Goal: Task Accomplishment & Management: Manage account settings

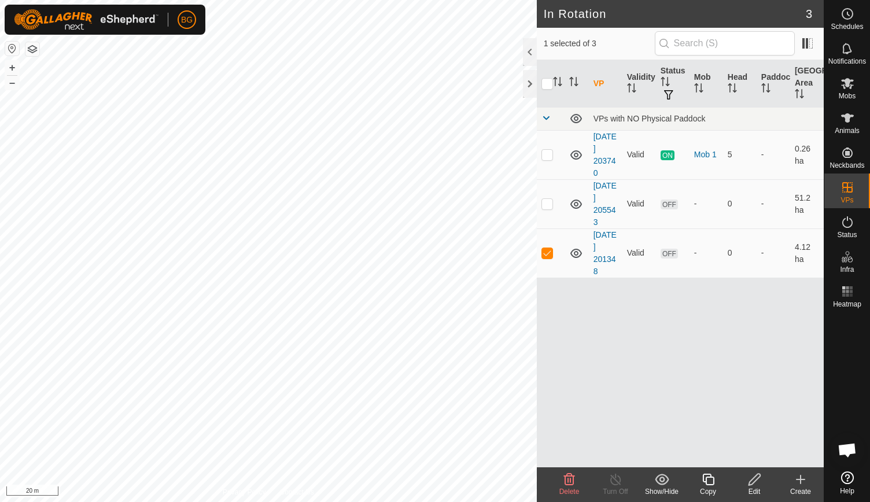
checkbox input "true"
checkbox input "false"
checkbox input "true"
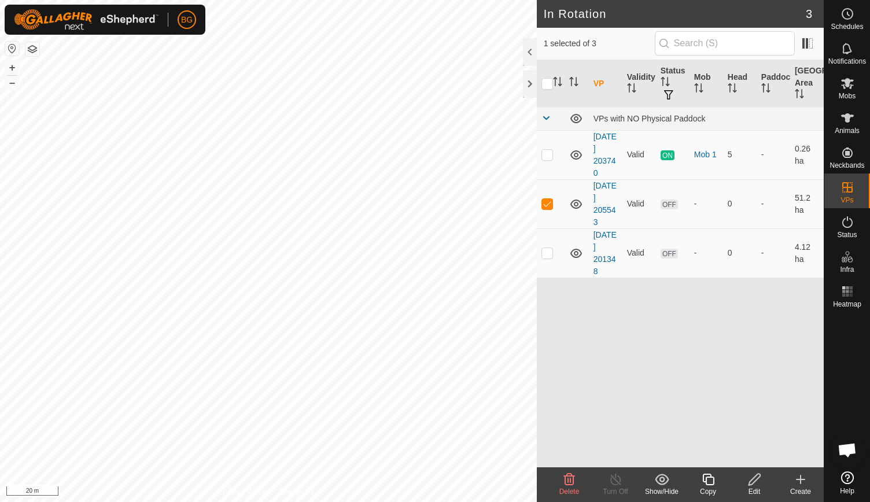
checkbox input "false"
click at [618, 485] on icon at bounding box center [616, 480] width 14 height 14
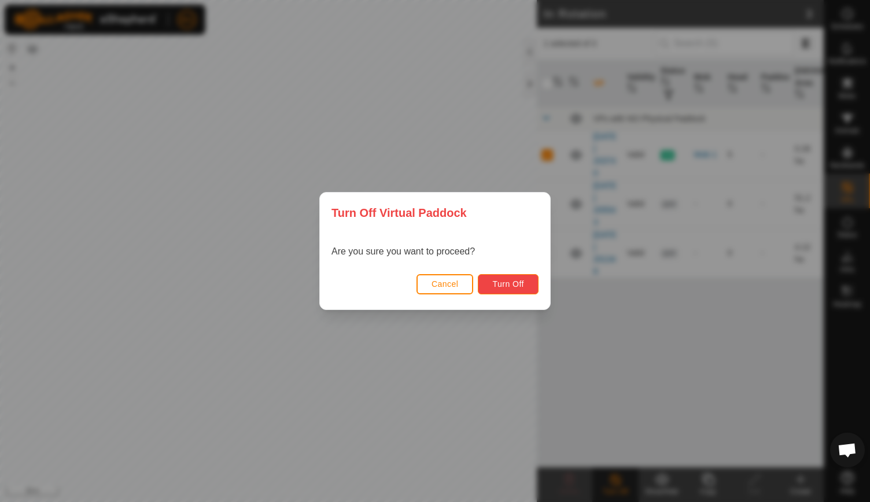
click at [498, 281] on span "Turn Off" at bounding box center [509, 284] width 32 height 9
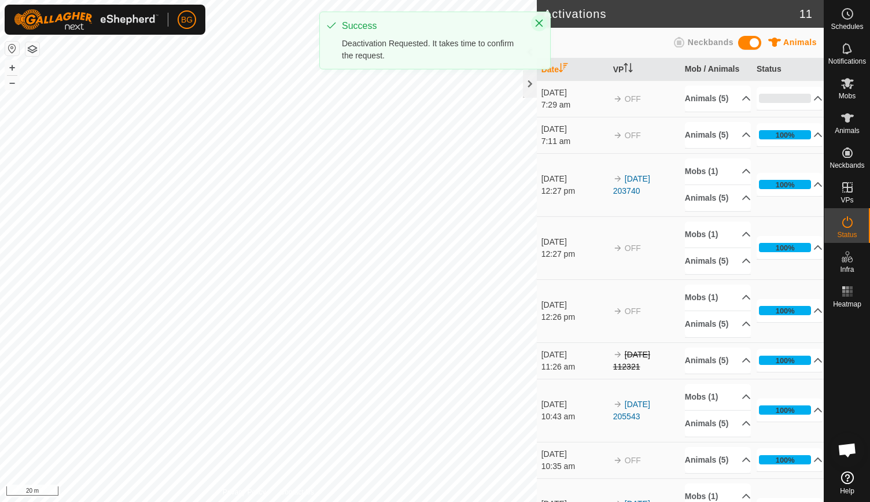
click at [543, 19] on icon "Close" at bounding box center [539, 23] width 9 height 9
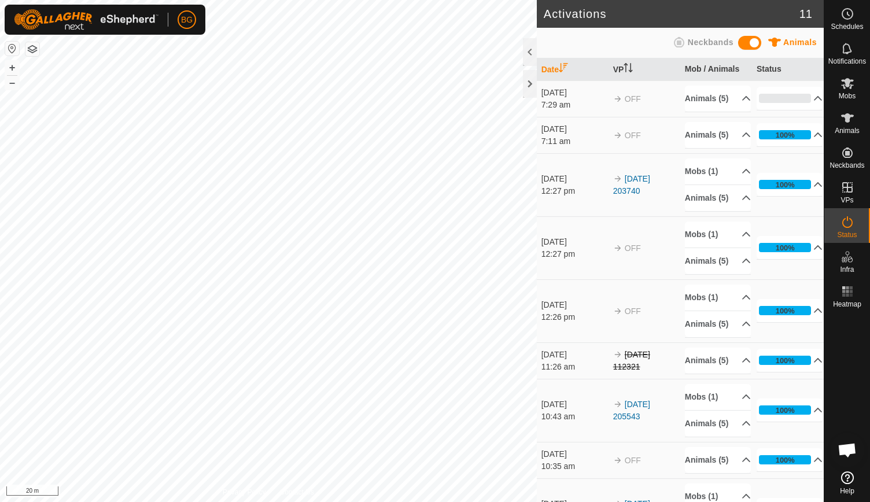
click at [847, 396] on div at bounding box center [848, 390] width 46 height 155
click at [531, 84] on div at bounding box center [530, 84] width 14 height 28
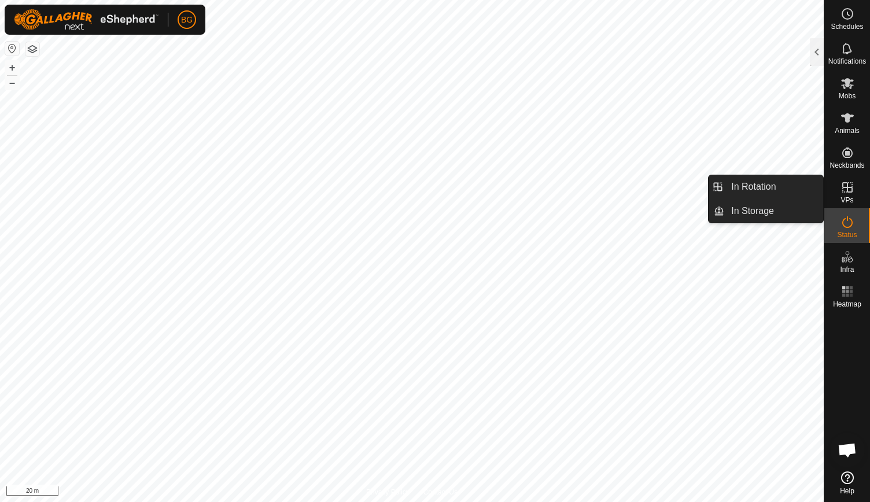
click at [853, 192] on icon at bounding box center [848, 188] width 14 height 14
click at [776, 188] on link "In Rotation" at bounding box center [774, 186] width 99 height 23
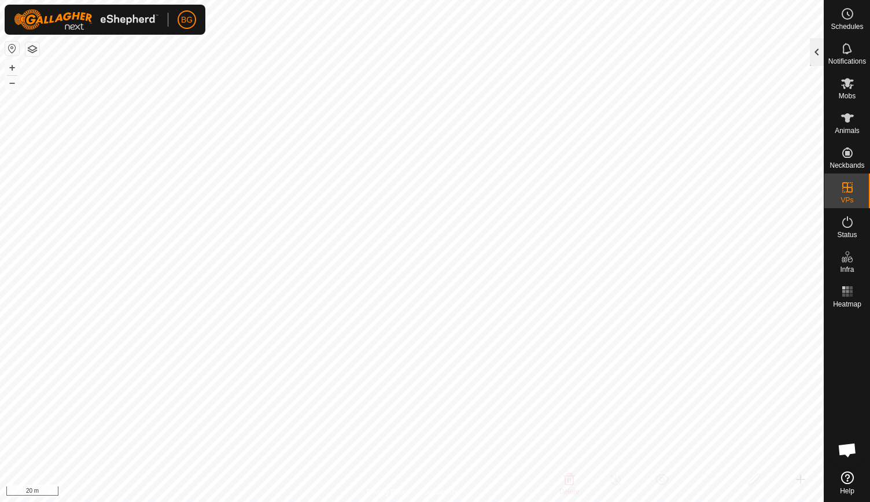
click at [815, 58] on div at bounding box center [817, 52] width 14 height 28
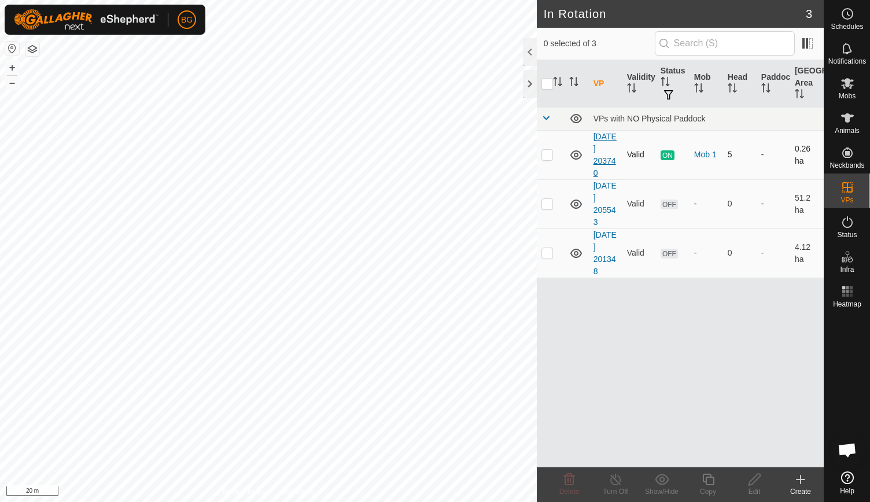
click at [604, 146] on link "[DATE] 203740" at bounding box center [605, 155] width 23 height 46
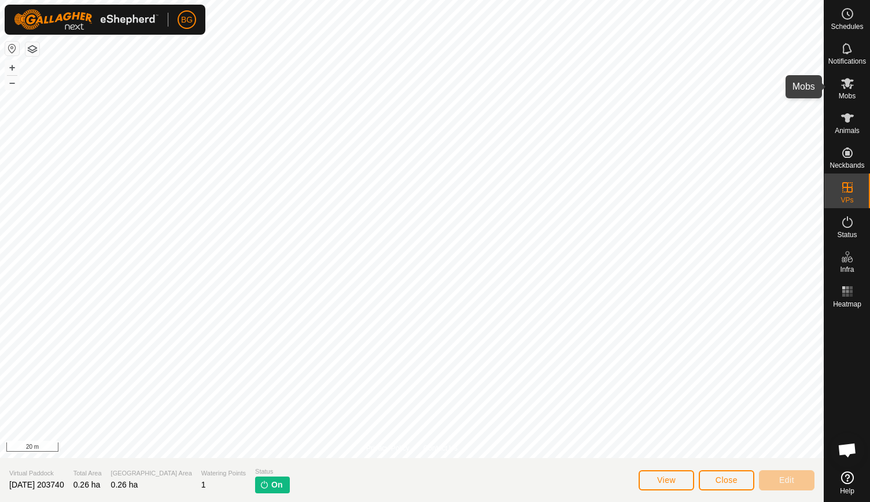
click at [857, 91] on es-mob-svg-icon at bounding box center [847, 83] width 21 height 19
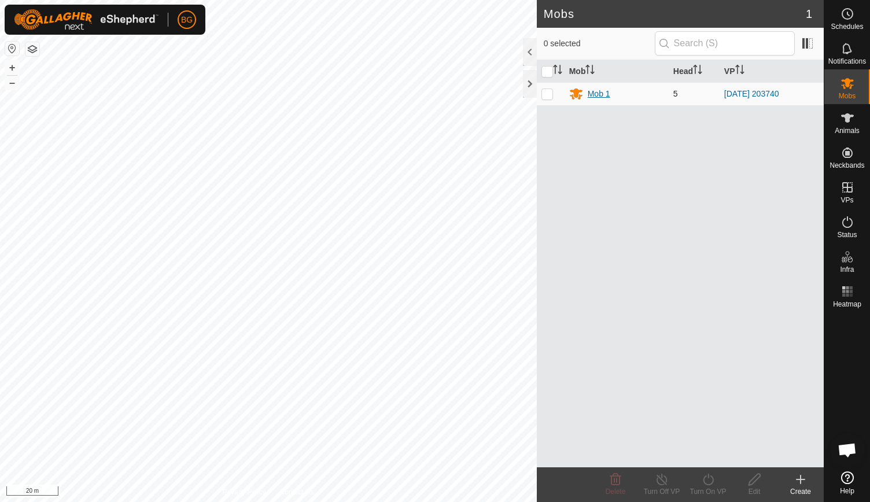
click at [603, 91] on div "Mob 1" at bounding box center [599, 94] width 23 height 12
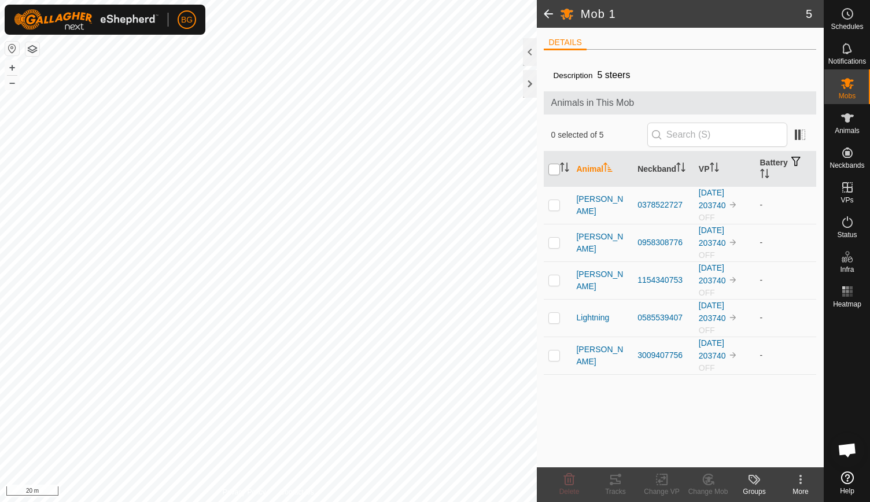
click at [552, 169] on input "checkbox" at bounding box center [555, 170] width 12 height 12
checkbox input "true"
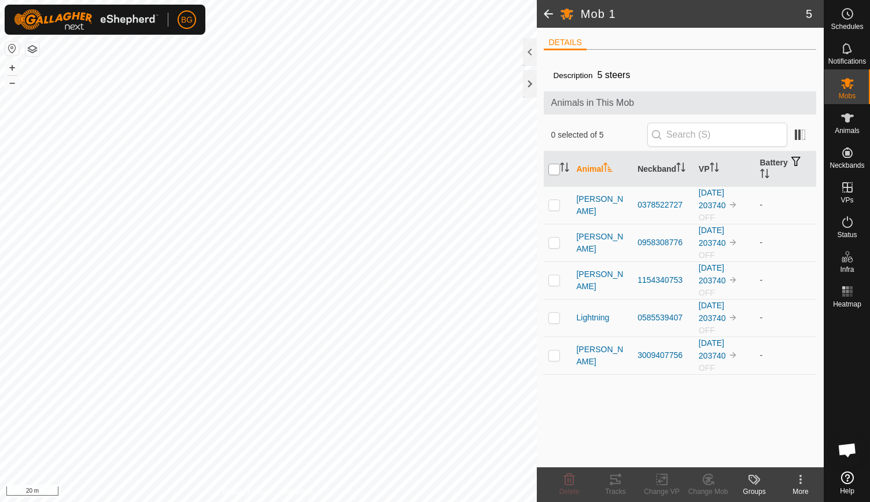
checkbox input "true"
click at [664, 487] on div "Change VP" at bounding box center [662, 492] width 46 height 10
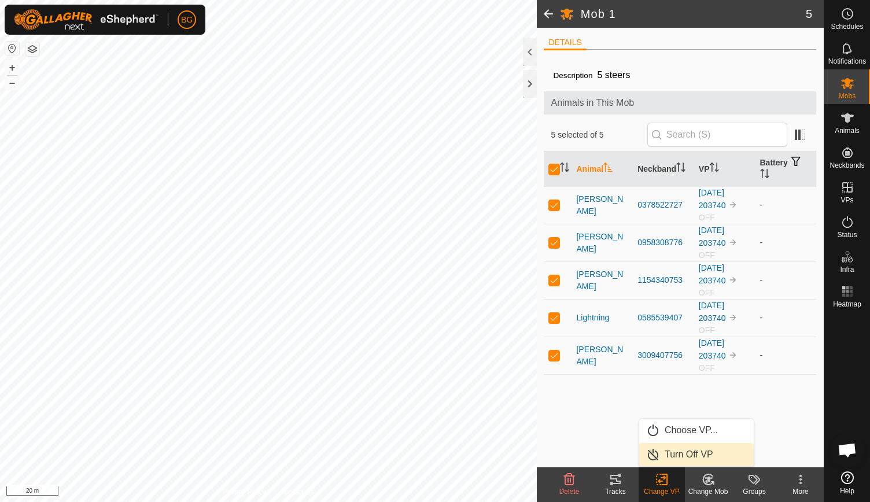
click at [685, 457] on link "Turn Off VP" at bounding box center [697, 454] width 115 height 23
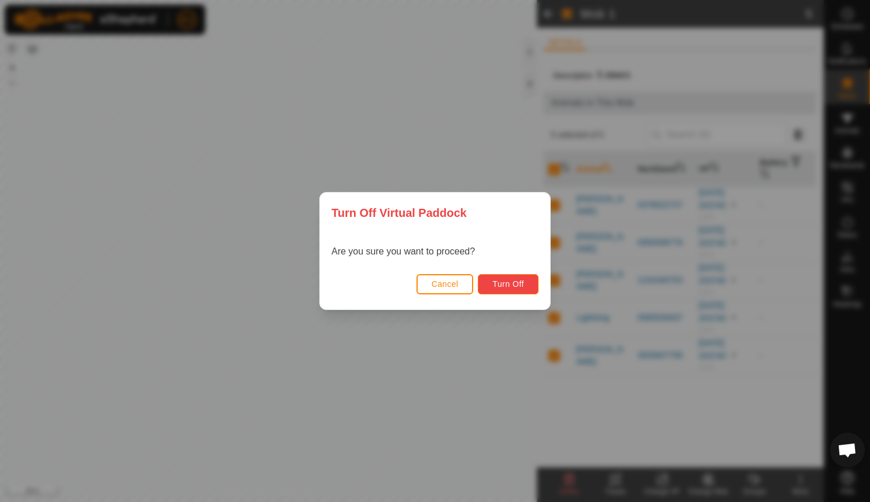
click at [517, 281] on span "Turn Off" at bounding box center [509, 284] width 32 height 9
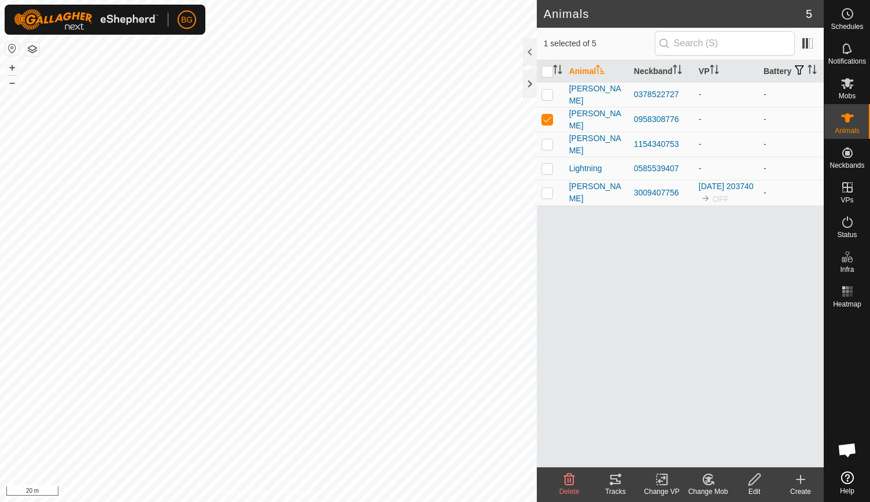
click at [612, 335] on div "Animal Neckband VP Battery [PERSON_NAME] 0378522727 - - [PERSON_NAME] 095830877…" at bounding box center [680, 263] width 287 height 407
click at [721, 191] on link "[DATE] 203740" at bounding box center [726, 186] width 55 height 9
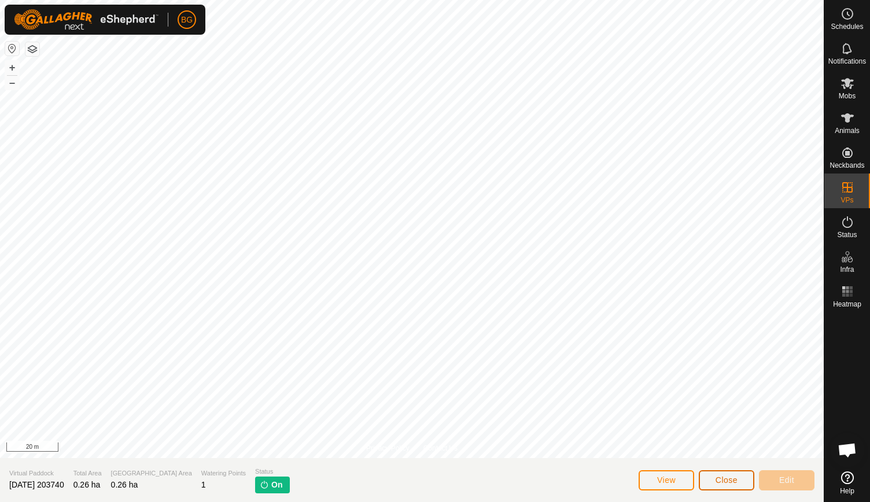
click at [719, 482] on span "Close" at bounding box center [727, 480] width 22 height 9
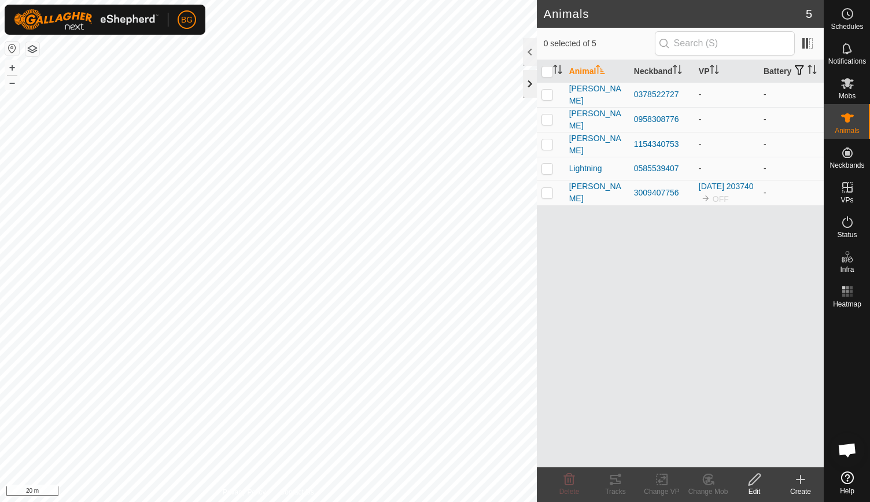
click at [528, 82] on div at bounding box center [530, 84] width 14 height 28
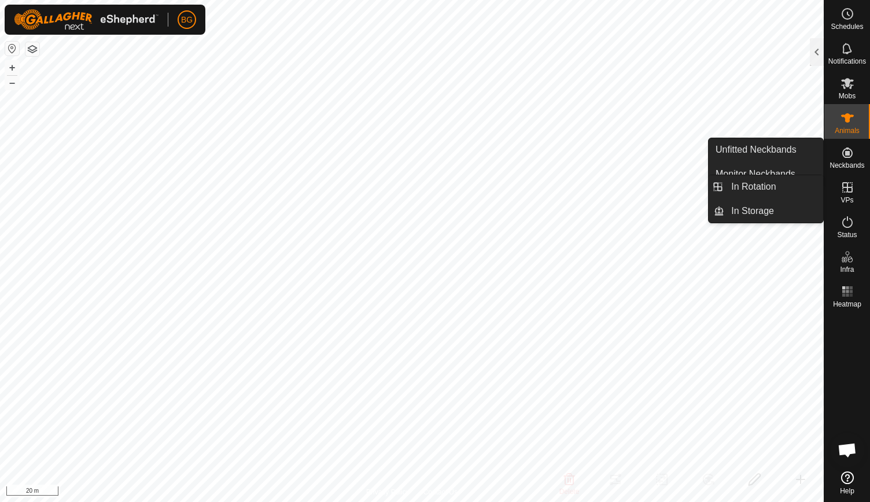
click at [841, 192] on icon at bounding box center [848, 188] width 14 height 14
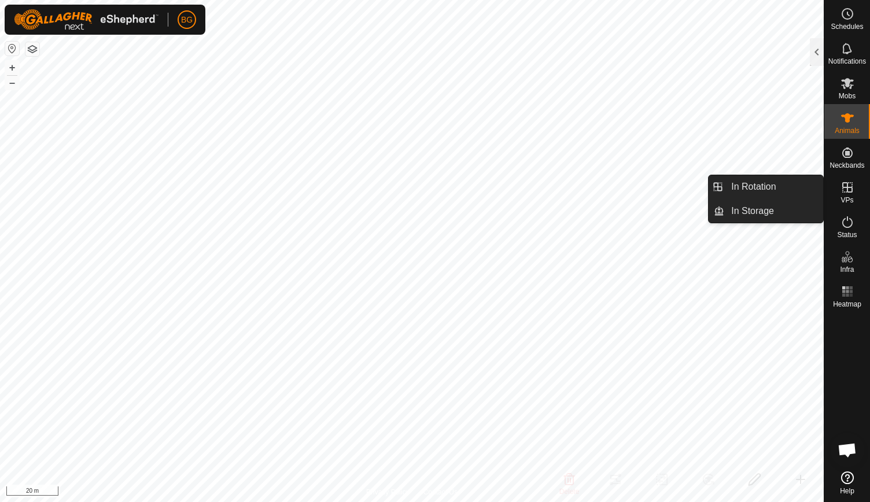
click at [767, 186] on link "In Rotation" at bounding box center [774, 186] width 99 height 23
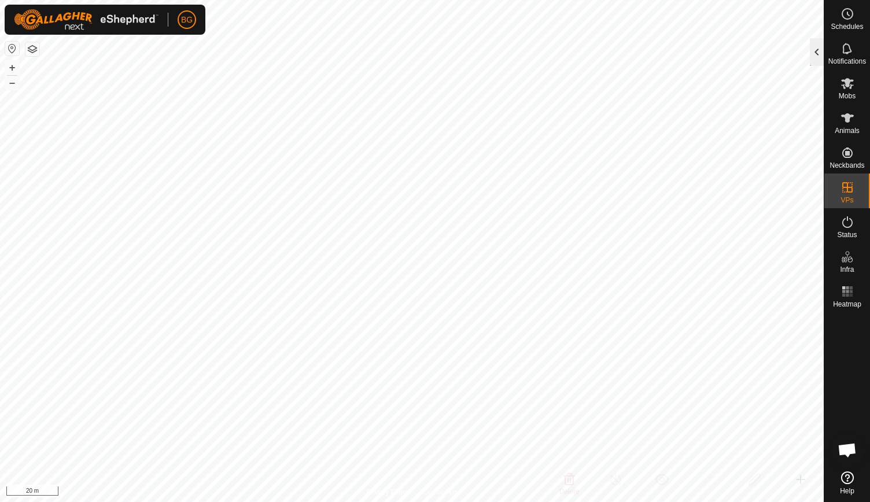
click at [817, 48] on div at bounding box center [817, 52] width 14 height 28
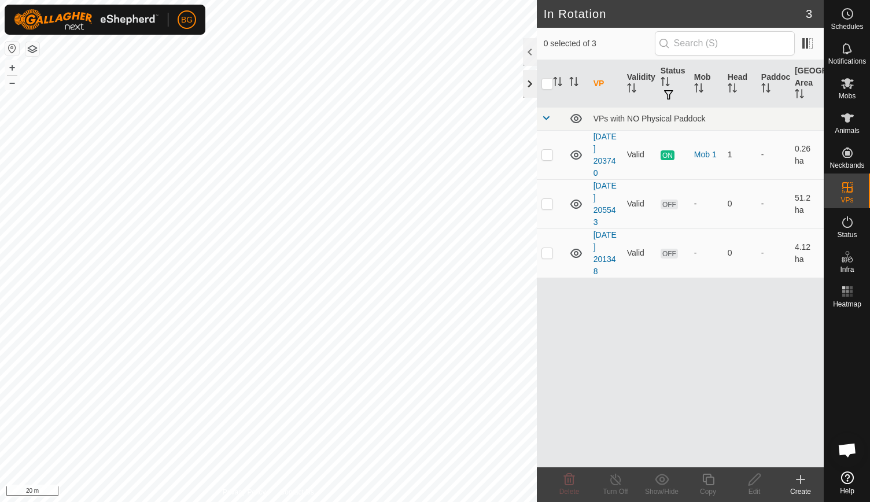
click at [530, 79] on div at bounding box center [530, 84] width 14 height 28
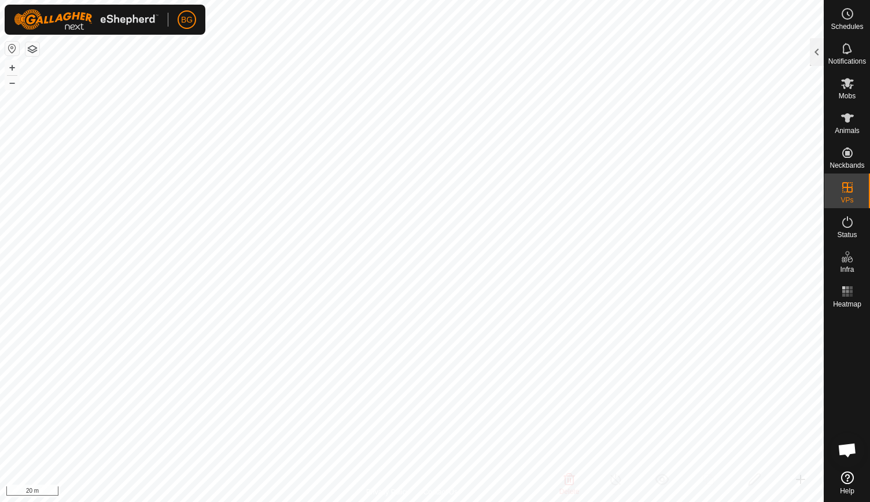
checkbox input "true"
click at [814, 50] on div at bounding box center [817, 52] width 14 height 28
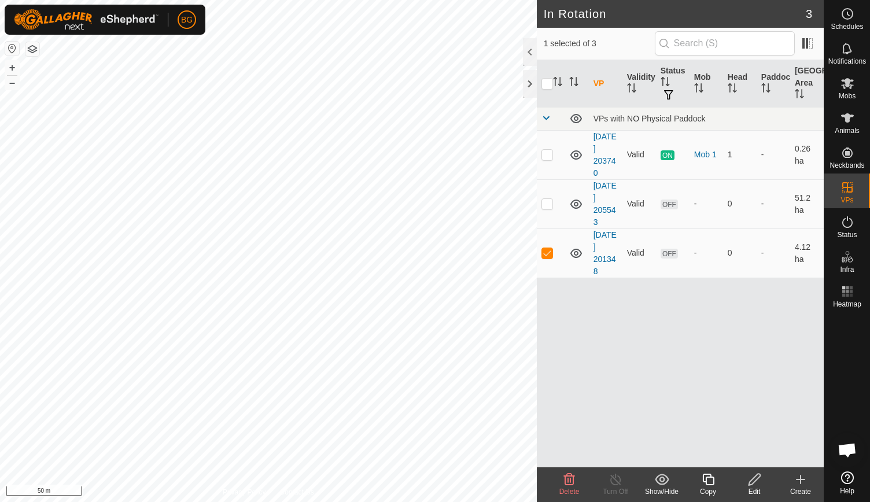
click at [799, 484] on icon at bounding box center [801, 480] width 14 height 14
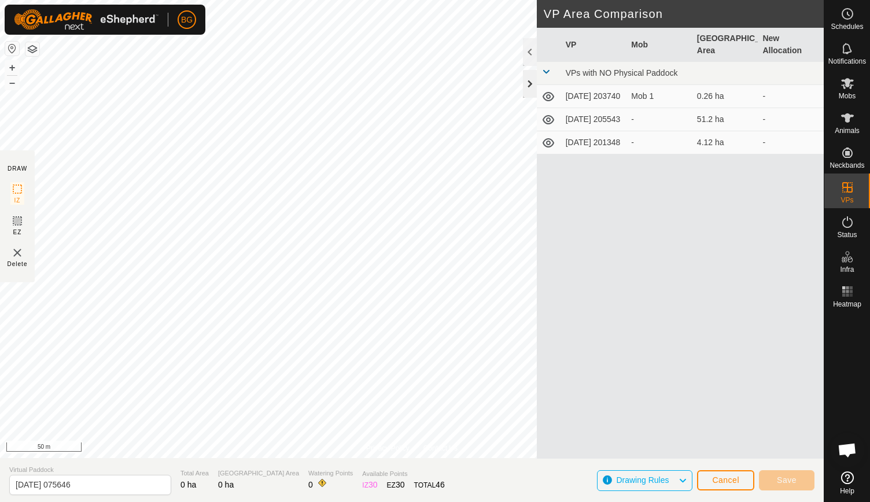
click at [528, 84] on div at bounding box center [530, 84] width 14 height 28
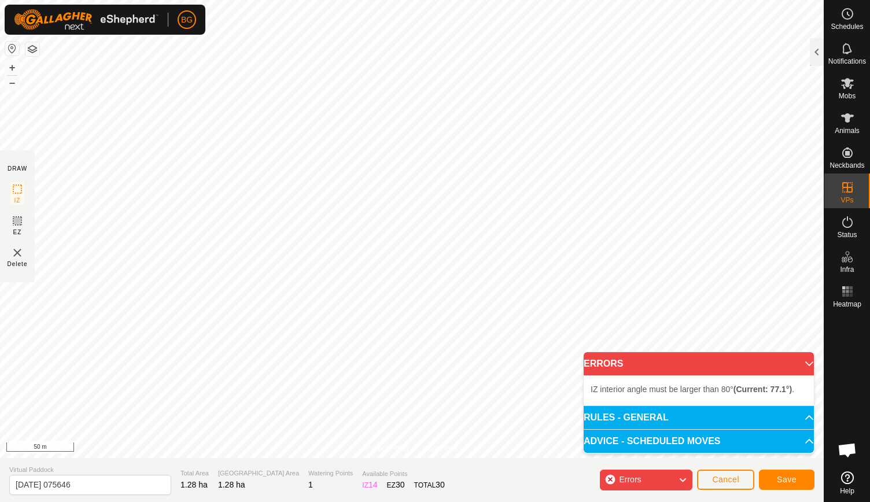
click at [805, 364] on p-accordion-header "ERRORS" at bounding box center [699, 363] width 230 height 23
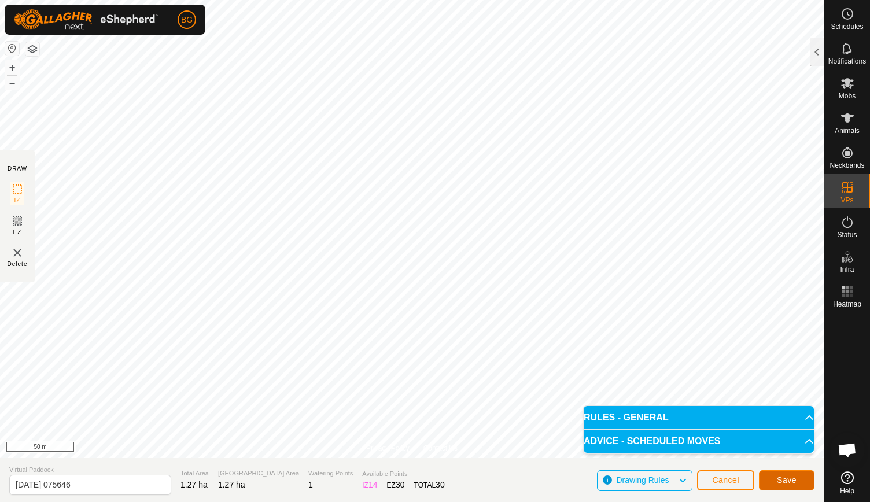
click at [786, 480] on span "Save" at bounding box center [787, 480] width 20 height 9
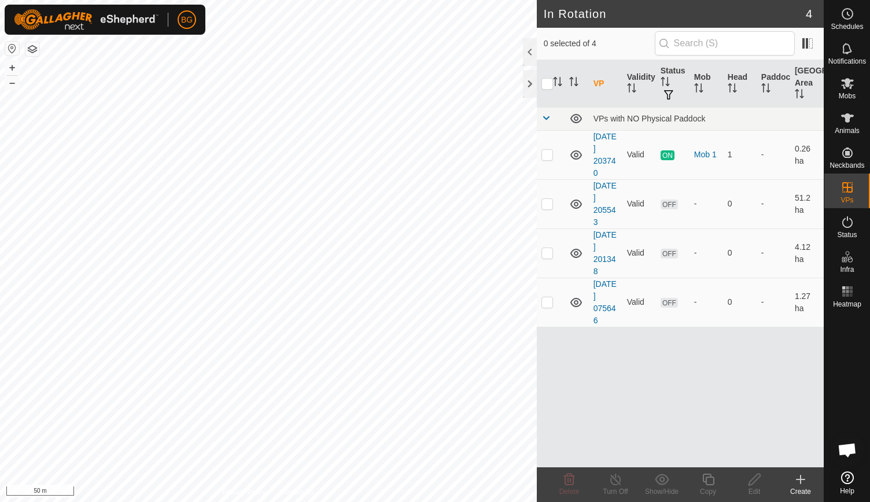
checkbox input "true"
click at [611, 149] on link "[DATE] 203740" at bounding box center [605, 155] width 23 height 46
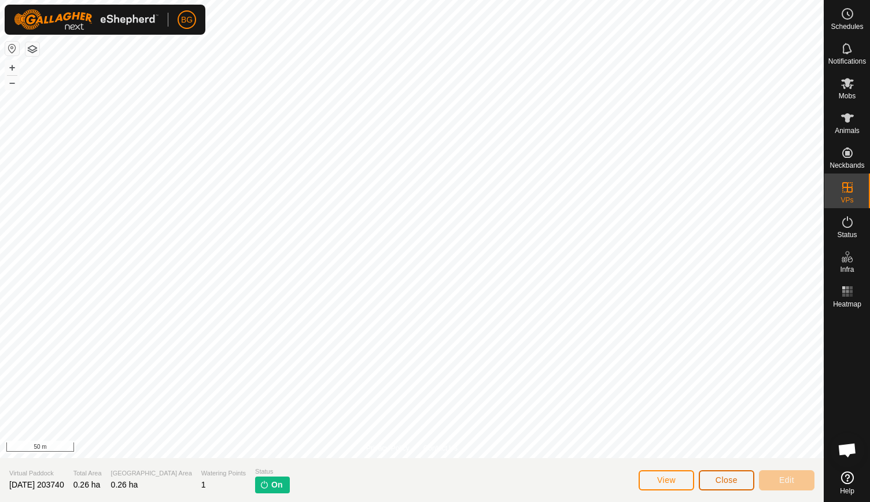
click at [728, 479] on span "Close" at bounding box center [727, 480] width 22 height 9
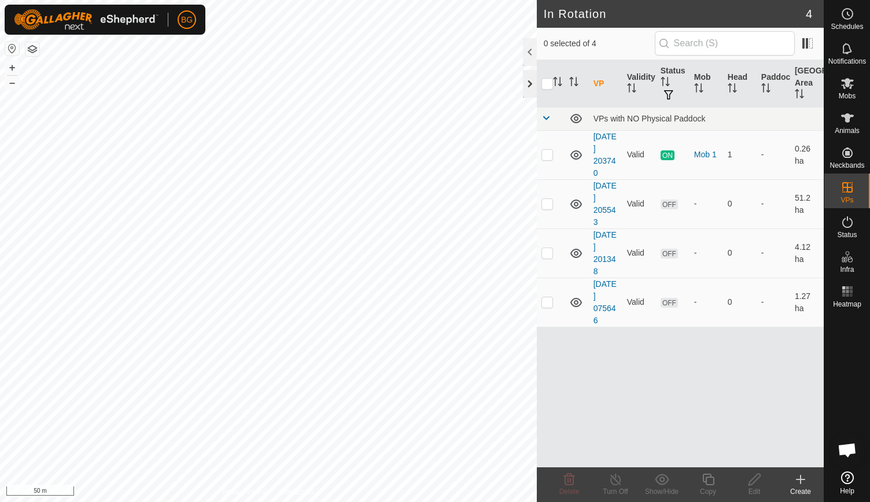
click at [530, 80] on div at bounding box center [530, 84] width 14 height 28
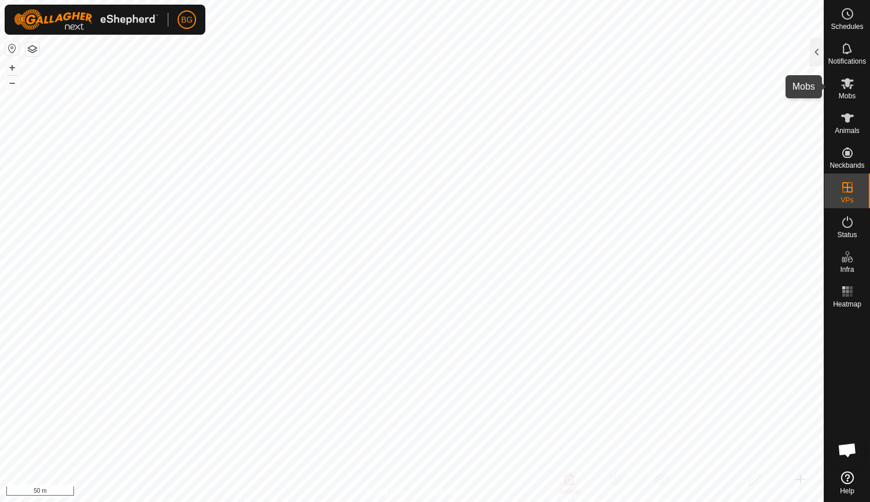
click at [847, 90] on es-mob-svg-icon at bounding box center [847, 83] width 21 height 19
click at [822, 50] on div at bounding box center [817, 52] width 14 height 28
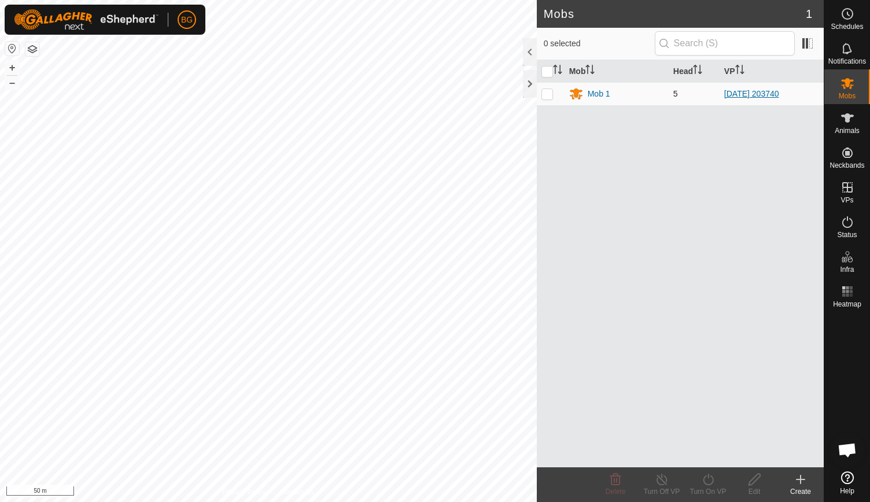
click at [752, 94] on link "[DATE] 203740" at bounding box center [752, 93] width 55 height 9
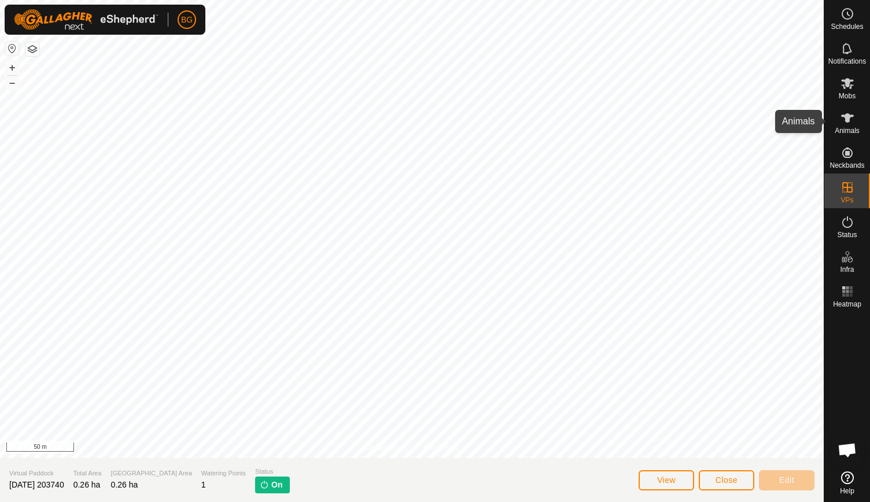
click at [845, 129] on span "Animals" at bounding box center [847, 130] width 25 height 7
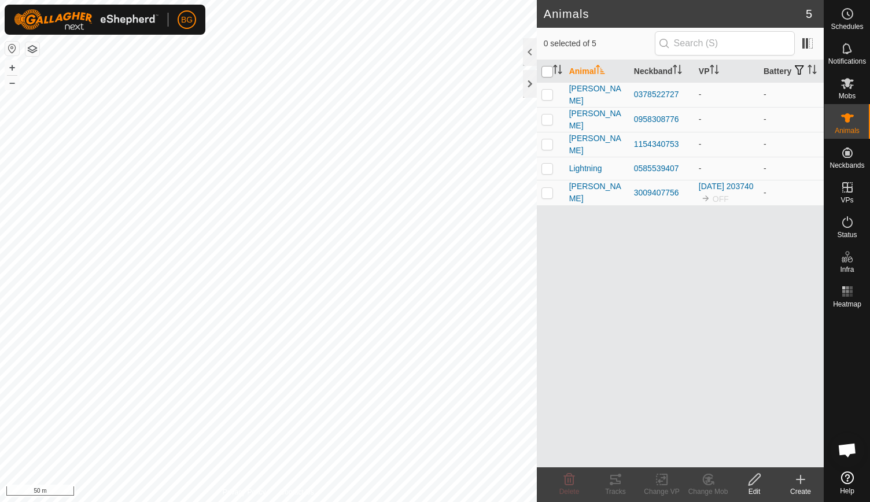
click at [544, 78] on input "checkbox" at bounding box center [548, 72] width 12 height 12
checkbox input "true"
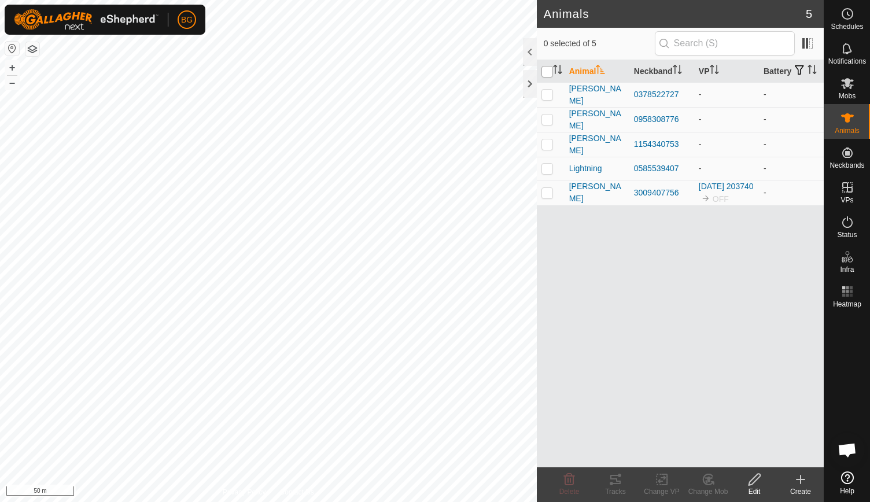
checkbox input "true"
click at [661, 482] on icon at bounding box center [662, 480] width 14 height 14
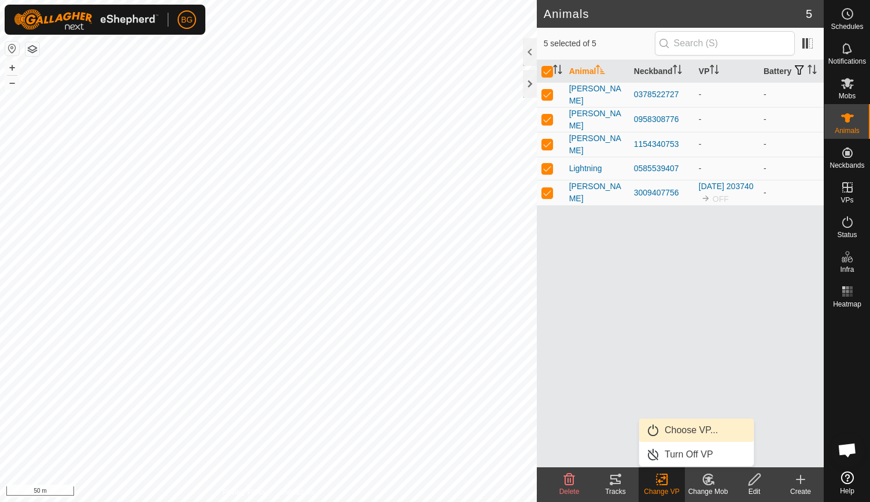
click at [678, 434] on link "Choose VP..." at bounding box center [697, 430] width 115 height 23
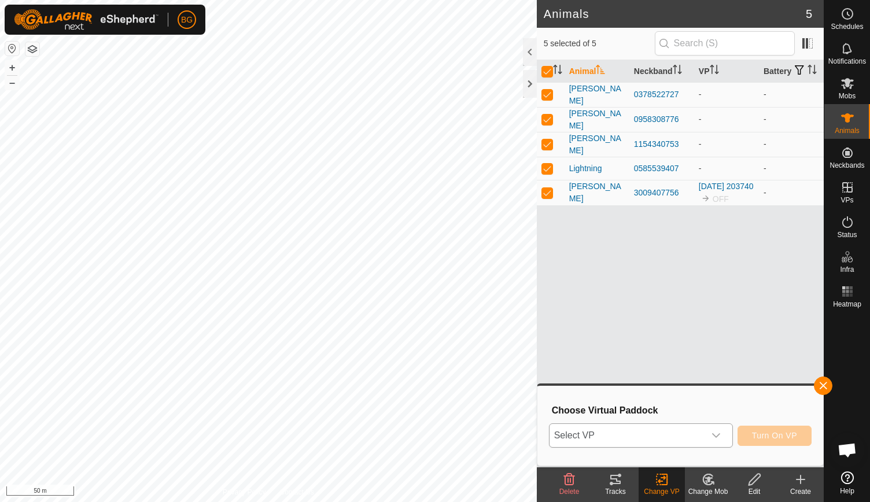
click at [716, 433] on icon "dropdown trigger" at bounding box center [716, 435] width 9 height 9
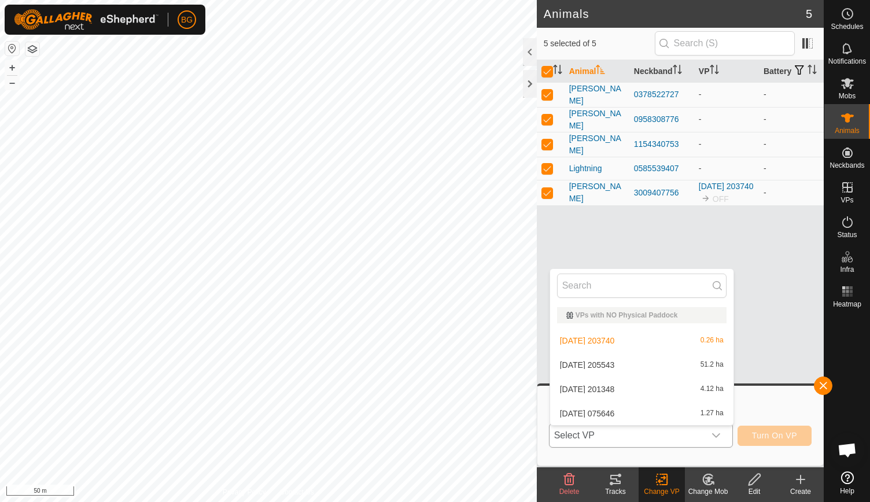
click at [704, 406] on li "[DATE] 075646 1.27 ha" at bounding box center [641, 413] width 183 height 23
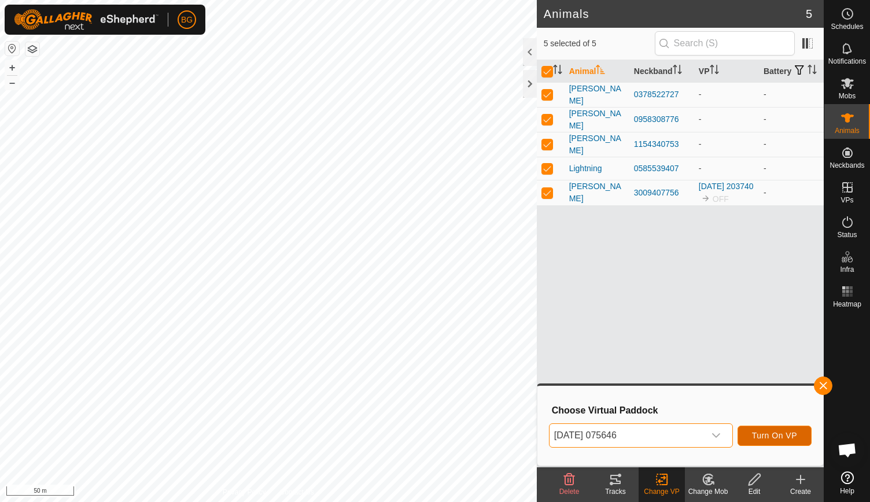
click at [763, 433] on span "Turn On VP" at bounding box center [774, 435] width 45 height 9
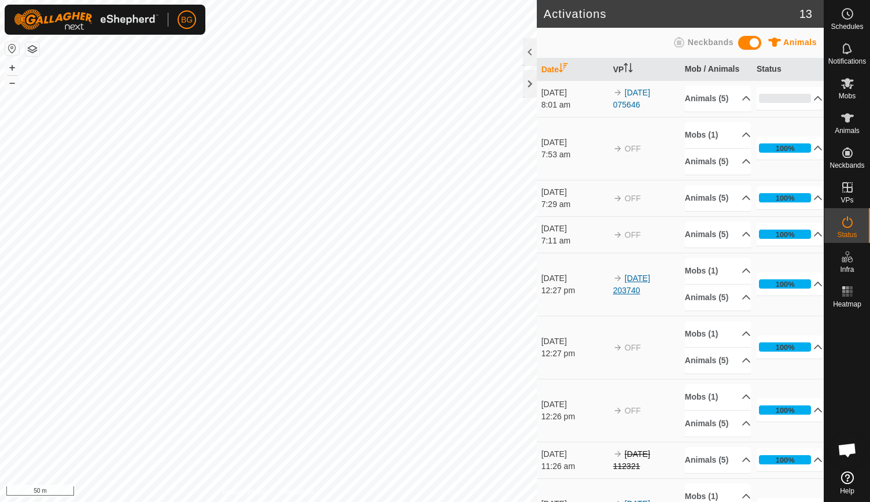
click at [629, 295] on link "[DATE] 203740" at bounding box center [631, 284] width 37 height 21
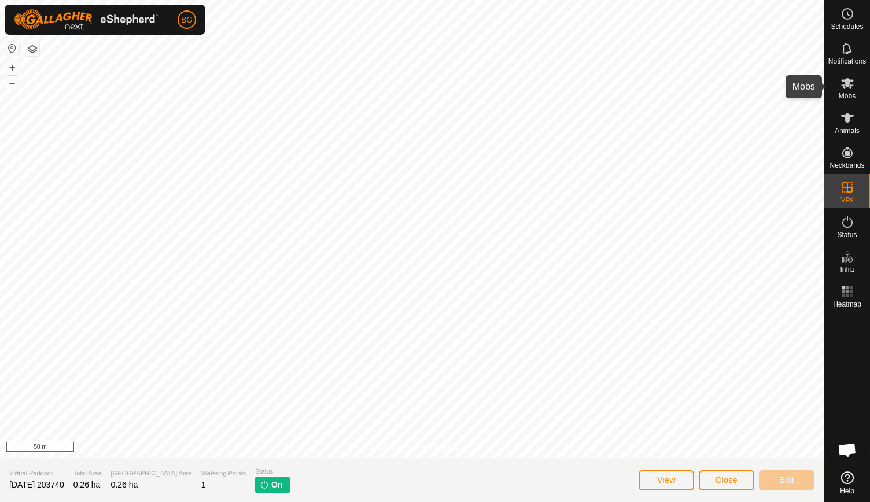
click at [849, 89] on icon at bounding box center [848, 83] width 14 height 14
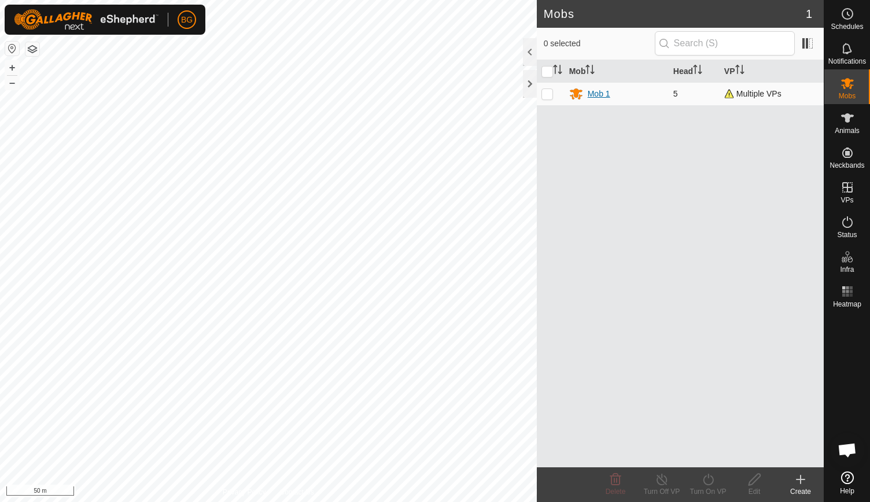
click at [596, 91] on div "Mob 1" at bounding box center [599, 94] width 23 height 12
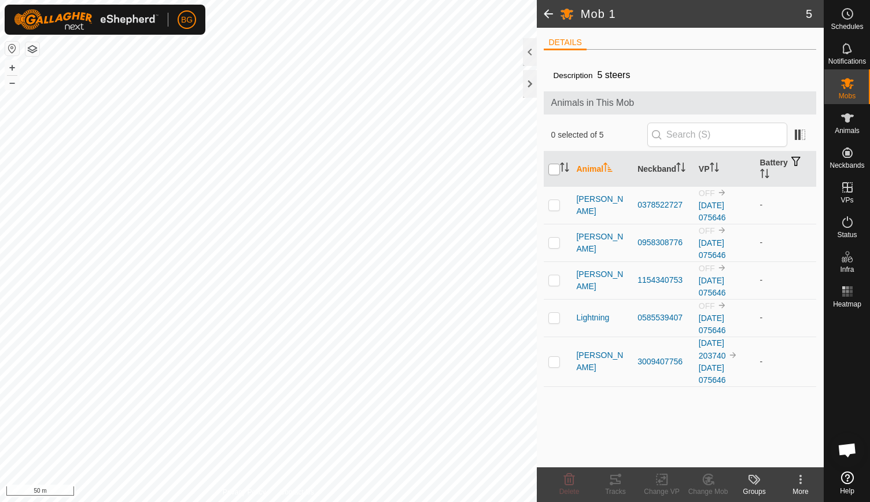
click at [554, 168] on input "checkbox" at bounding box center [555, 170] width 12 height 12
checkbox input "true"
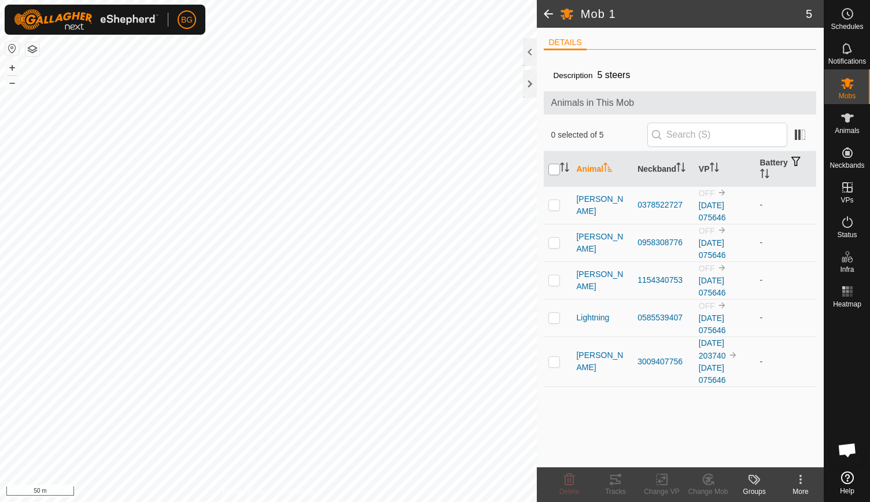
checkbox input "true"
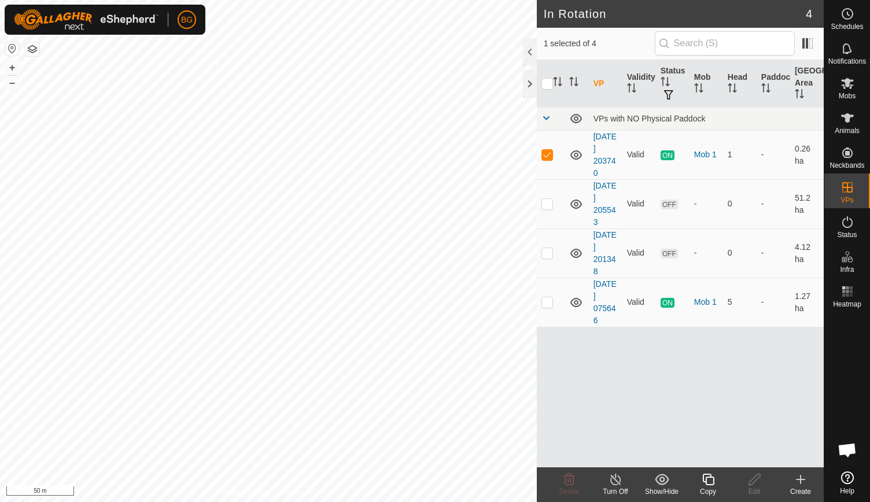
click at [613, 480] on icon at bounding box center [616, 480] width 14 height 14
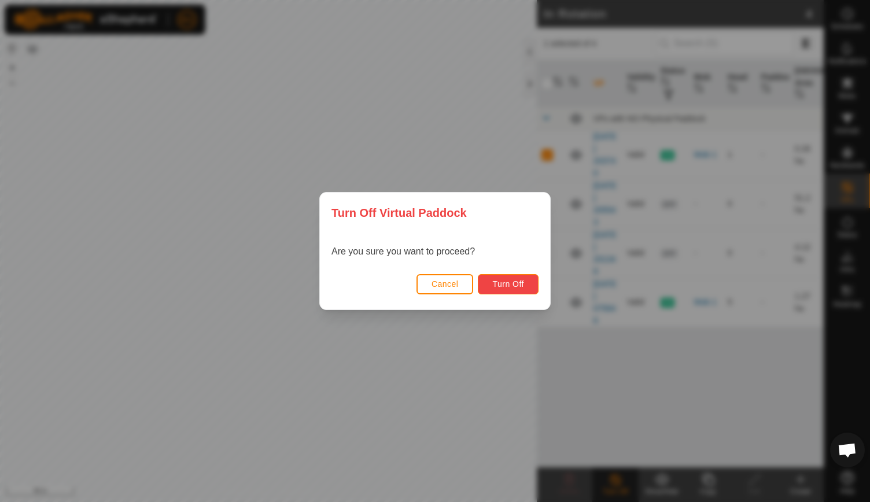
click at [512, 284] on span "Turn Off" at bounding box center [509, 284] width 32 height 9
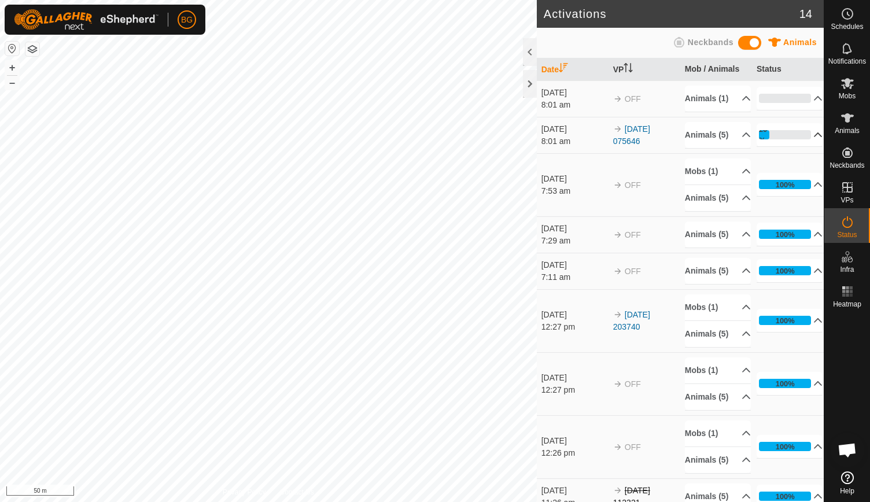
click at [805, 146] on p-accordion-header "20%" at bounding box center [790, 134] width 66 height 23
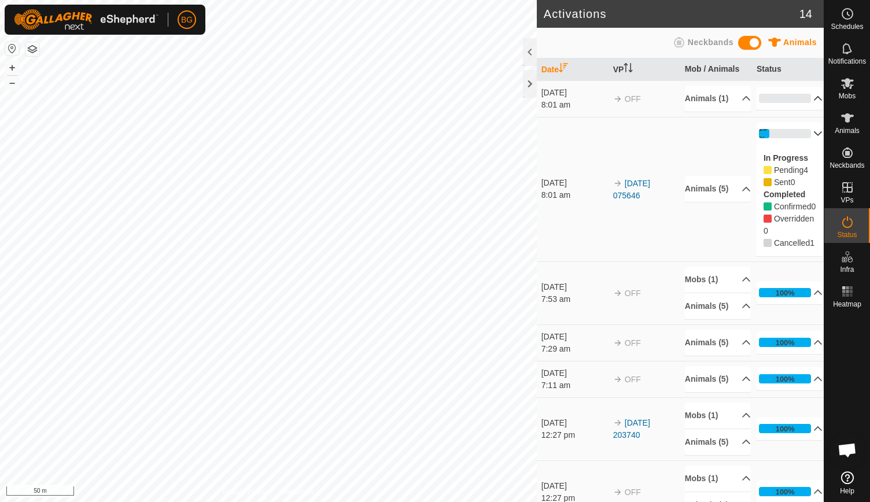
click at [803, 103] on p-accordion-header "0%" at bounding box center [790, 98] width 66 height 23
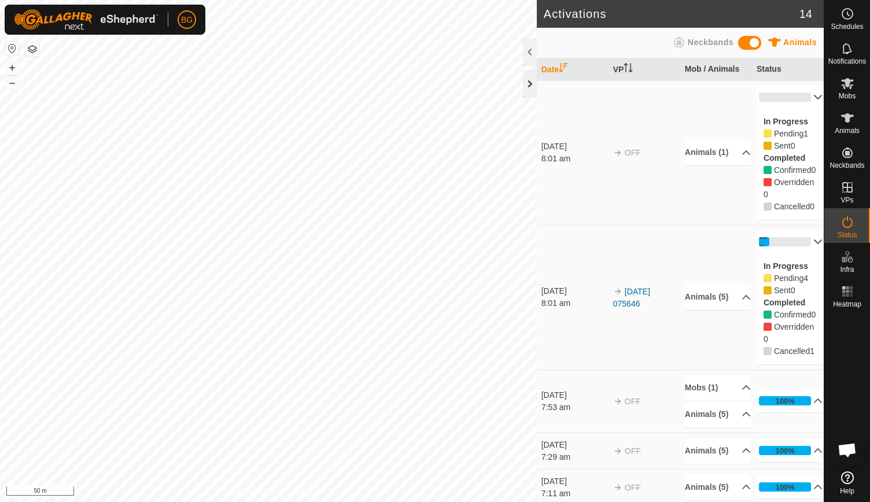
click at [530, 83] on div at bounding box center [530, 84] width 14 height 28
